Goal: Obtain resource: Download file/media

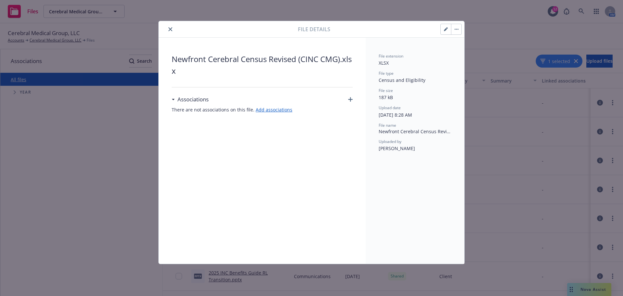
click at [172, 29] on icon "close" at bounding box center [170, 29] width 4 height 4
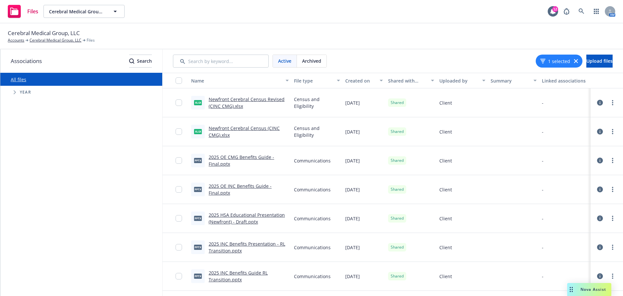
click at [259, 98] on link "Newfront Cerebral Census Revised (CINC CMG).xlsx" at bounding box center [247, 102] width 76 height 13
